Goal: Transaction & Acquisition: Purchase product/service

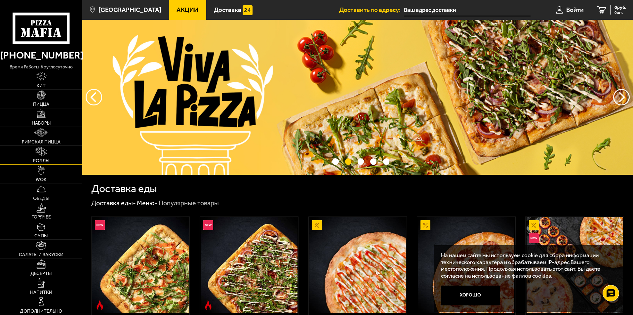
click at [45, 153] on img at bounding box center [41, 151] width 12 height 9
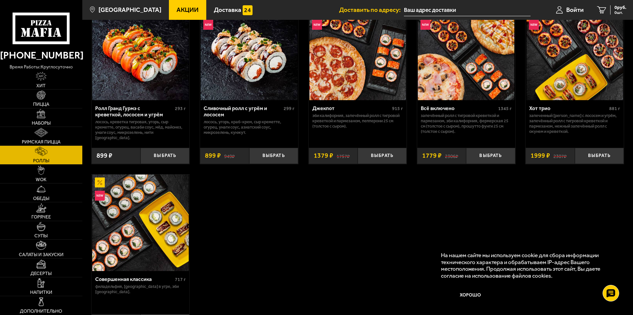
scroll to position [364, 0]
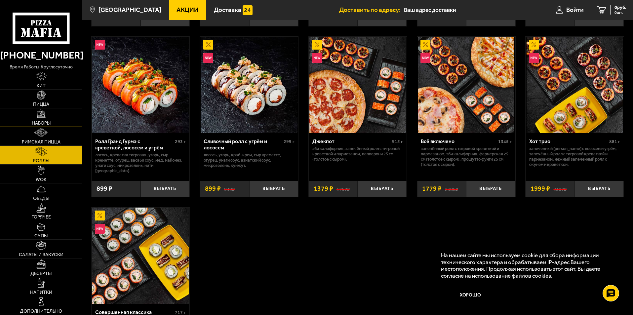
click at [41, 113] on img at bounding box center [41, 113] width 9 height 9
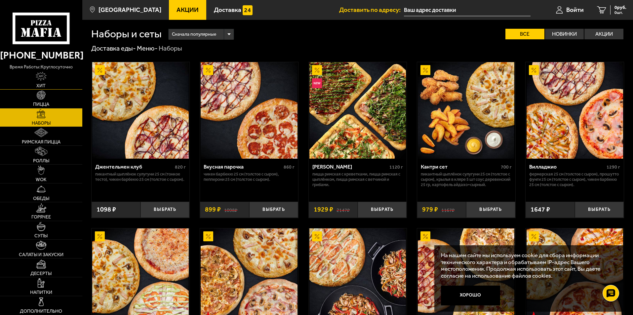
click at [40, 75] on img at bounding box center [41, 76] width 11 height 9
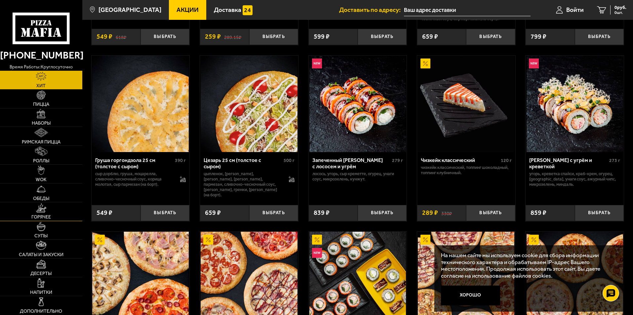
scroll to position [165, 0]
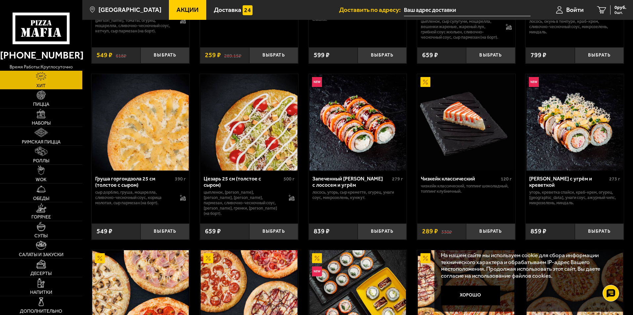
click at [177, 8] on span "Акции" at bounding box center [188, 10] width 22 height 6
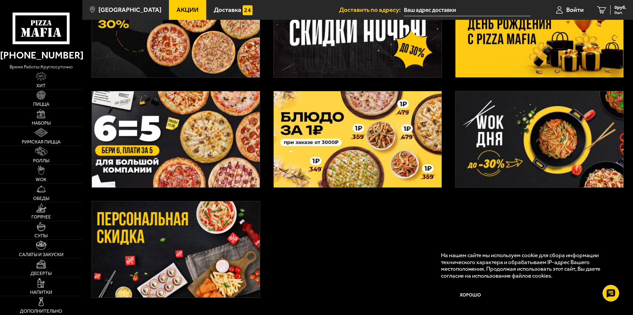
scroll to position [198, 0]
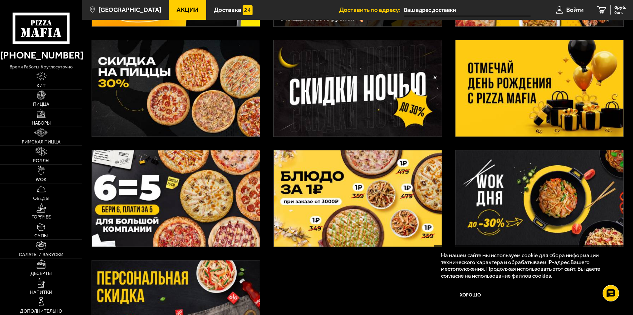
click at [544, 80] on img at bounding box center [540, 88] width 168 height 96
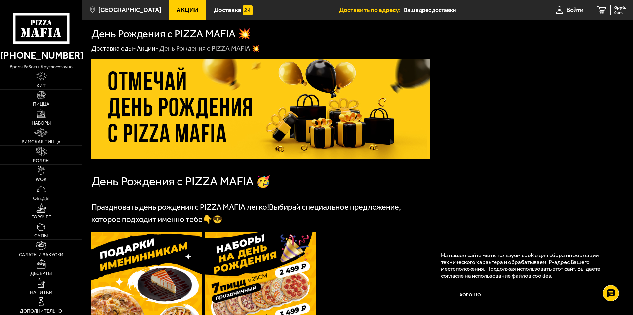
click at [177, 8] on span "Акции" at bounding box center [188, 10] width 22 height 6
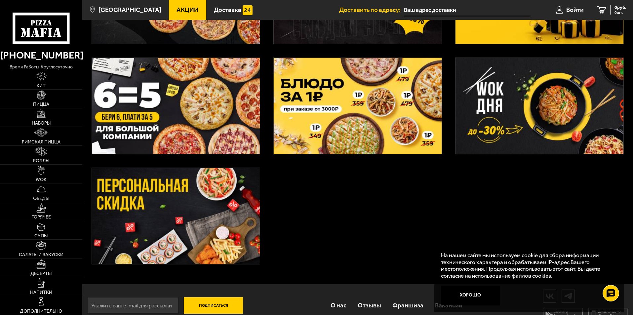
scroll to position [231, 0]
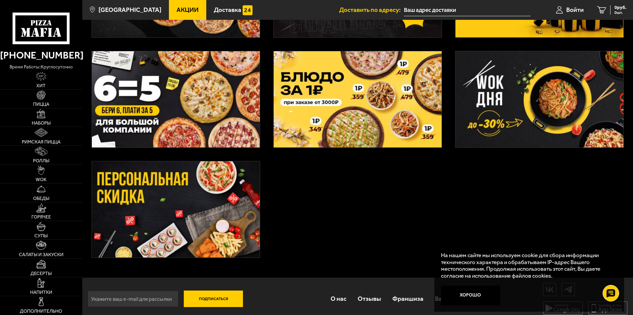
click at [184, 222] on img at bounding box center [176, 209] width 168 height 96
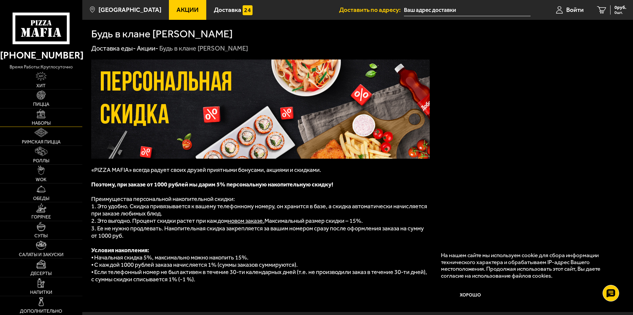
click at [50, 120] on link "Наборы" at bounding box center [41, 117] width 82 height 19
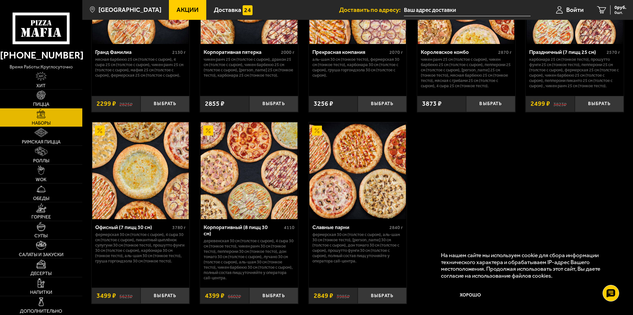
scroll to position [959, 0]
